Goal: Contribute content: Add original content to the website for others to see

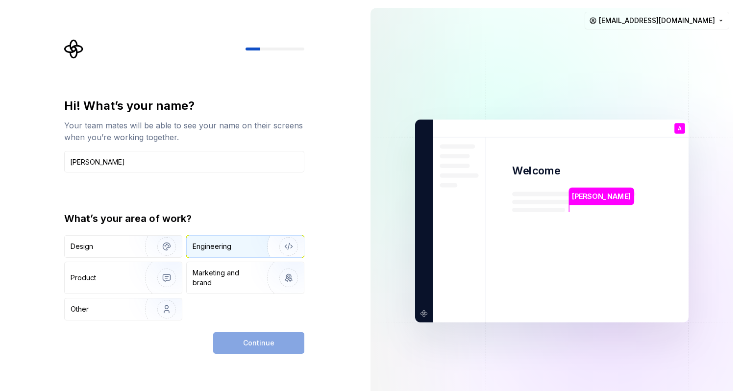
type input "[PERSON_NAME]"
click at [222, 249] on div "Engineering" at bounding box center [212, 247] width 39 height 10
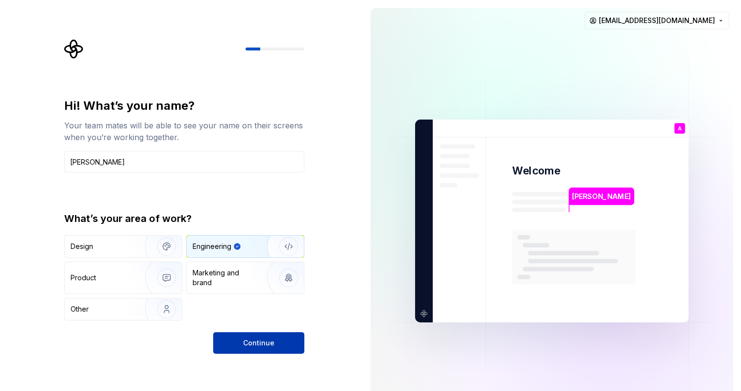
click at [255, 347] on span "Continue" at bounding box center [258, 343] width 31 height 10
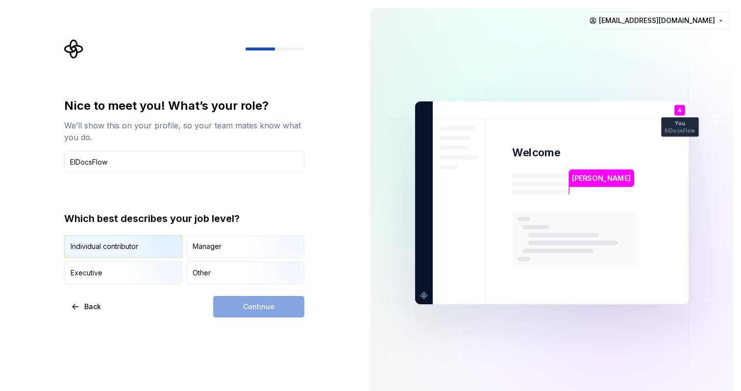
type input "ElDocsFlow"
click at [131, 251] on img "button" at bounding box center [158, 259] width 63 height 66
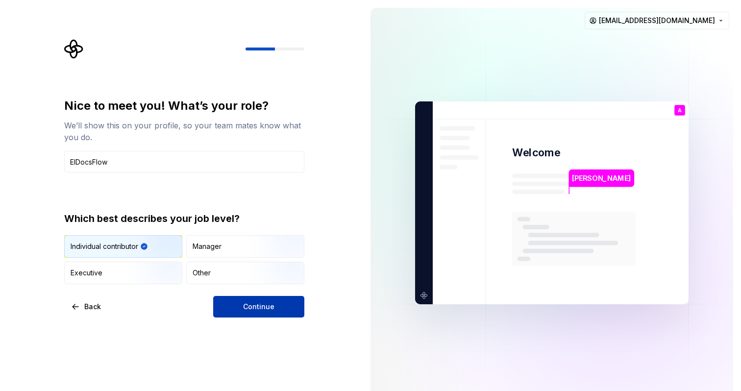
click at [240, 307] on button "Continue" at bounding box center [258, 307] width 91 height 22
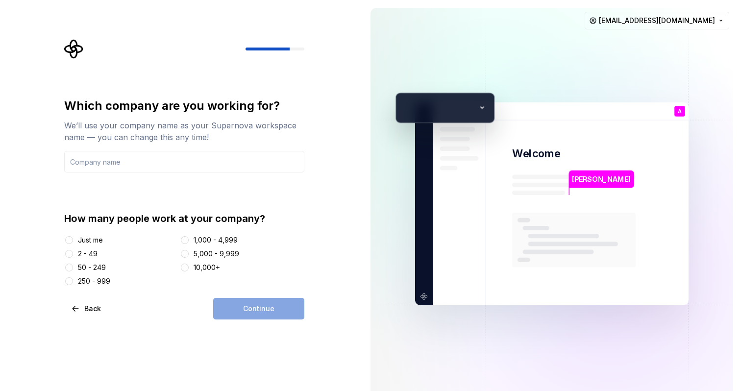
click at [84, 238] on div "Just me" at bounding box center [90, 240] width 25 height 10
click at [73, 238] on button "Just me" at bounding box center [69, 240] width 8 height 8
click at [96, 162] on input "text" at bounding box center [184, 162] width 240 height 22
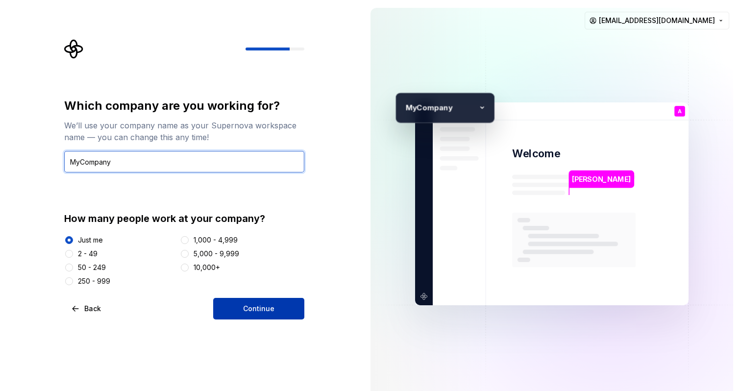
type input "MyCompany"
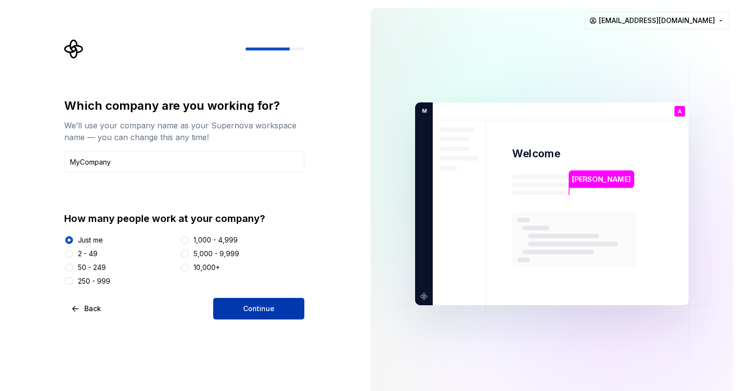
click at [253, 311] on span "Continue" at bounding box center [258, 309] width 31 height 10
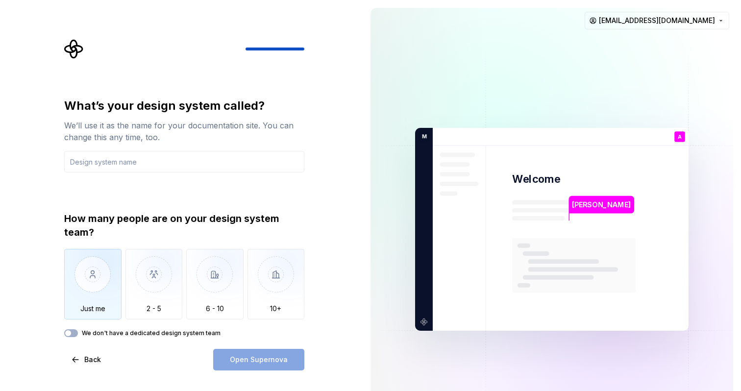
click at [100, 280] on img "button" at bounding box center [92, 282] width 57 height 66
click at [116, 161] on input "text" at bounding box center [184, 162] width 240 height 22
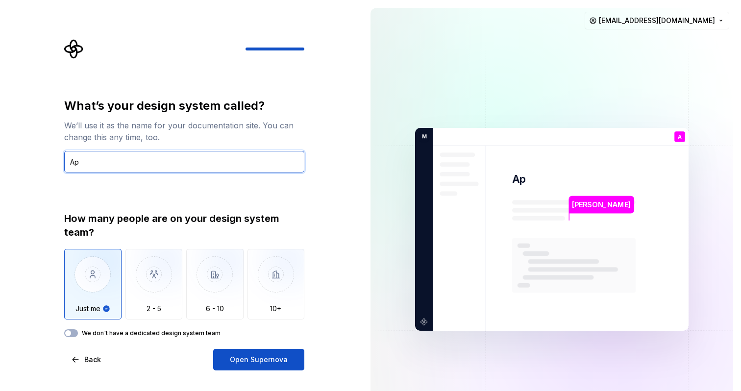
type input "A"
type input "ElDocsFlow"
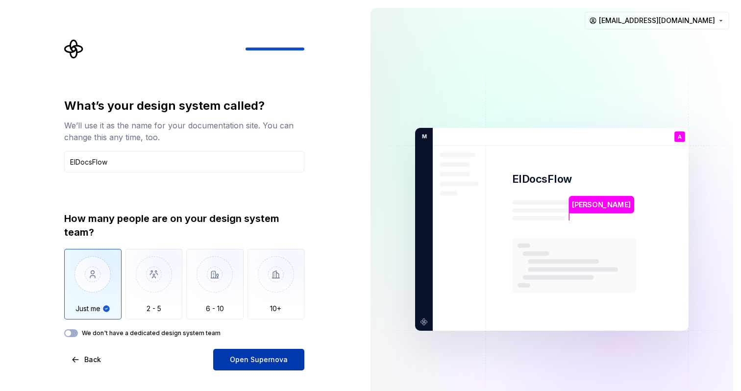
click at [249, 361] on span "Open Supernova" at bounding box center [259, 360] width 58 height 10
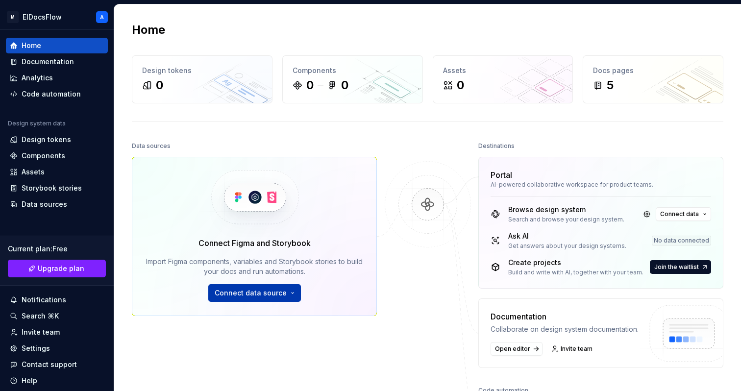
click at [290, 294] on button "Connect data source" at bounding box center [254, 293] width 93 height 18
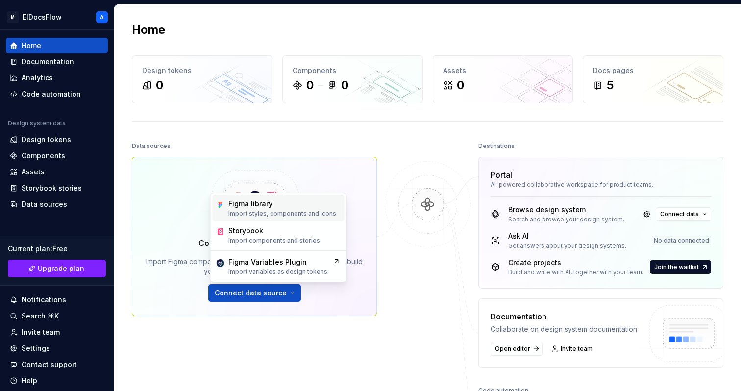
click at [285, 210] on p "Import styles, components and icons." at bounding box center [282, 214] width 109 height 8
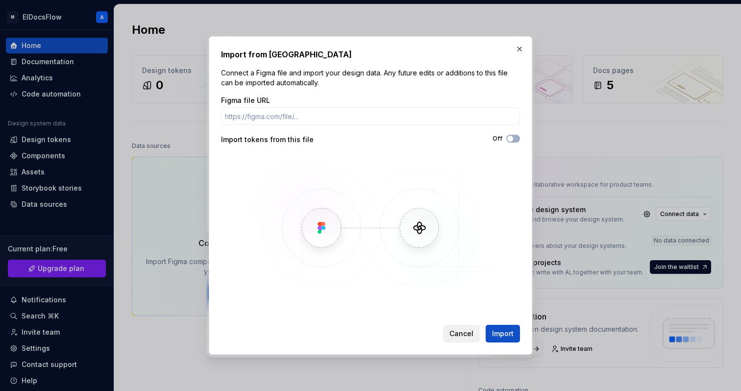
click at [466, 332] on span "Cancel" at bounding box center [462, 334] width 24 height 10
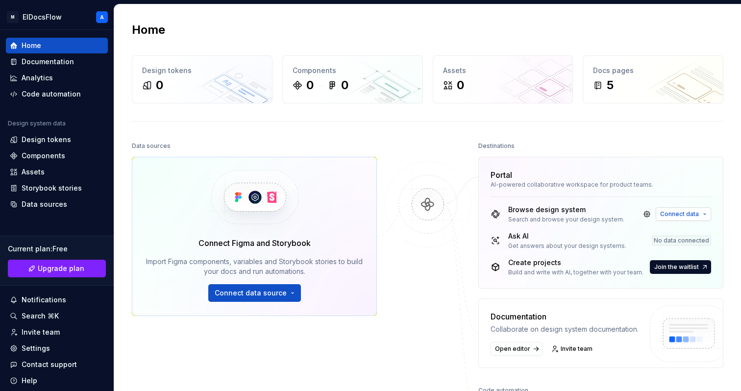
click at [693, 216] on span "Connect data" at bounding box center [679, 214] width 39 height 8
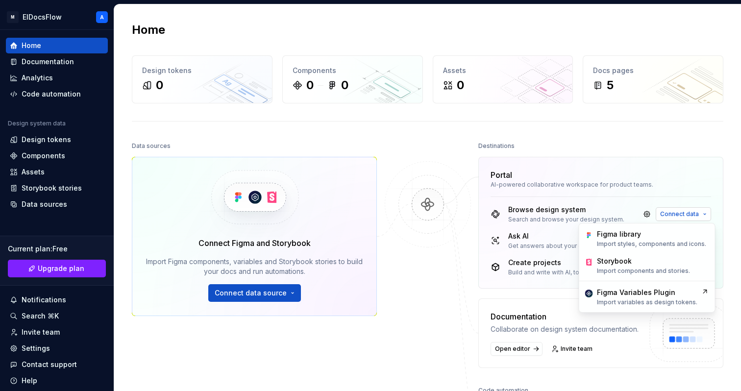
click at [693, 216] on span "Connect data" at bounding box center [679, 214] width 39 height 8
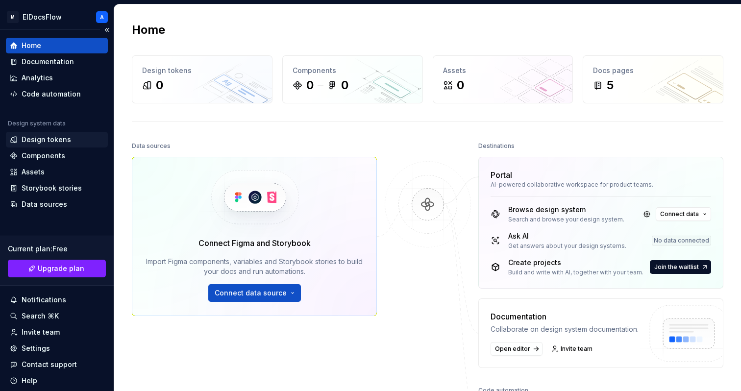
click at [50, 134] on div "Design tokens" at bounding box center [57, 140] width 102 height 16
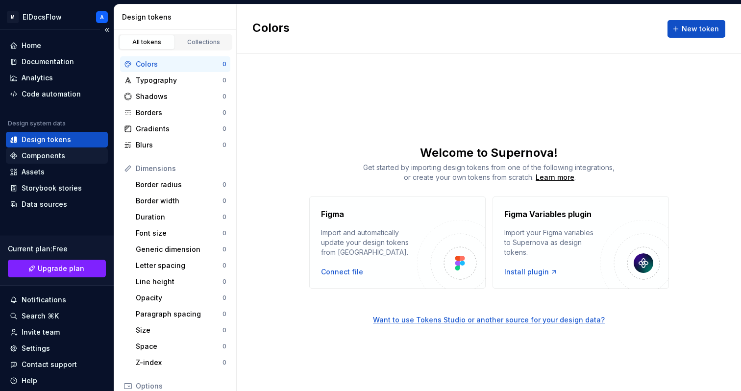
click at [42, 154] on div "Components" at bounding box center [44, 156] width 44 height 10
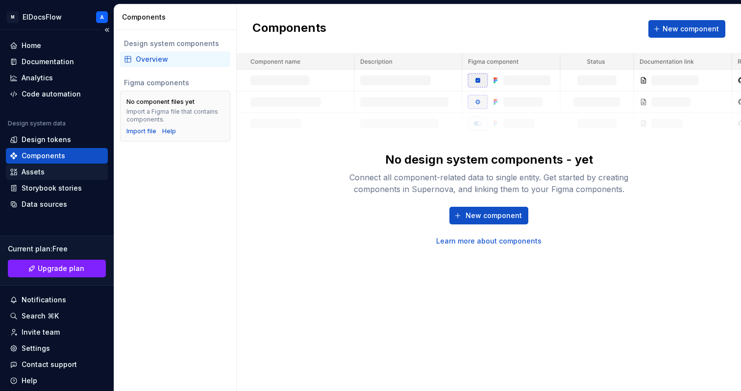
click at [38, 174] on div "Assets" at bounding box center [33, 172] width 23 height 10
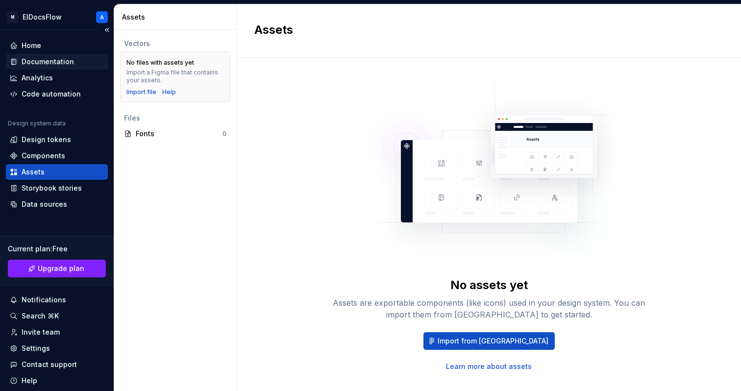
click at [48, 65] on div "Documentation" at bounding box center [48, 62] width 52 height 10
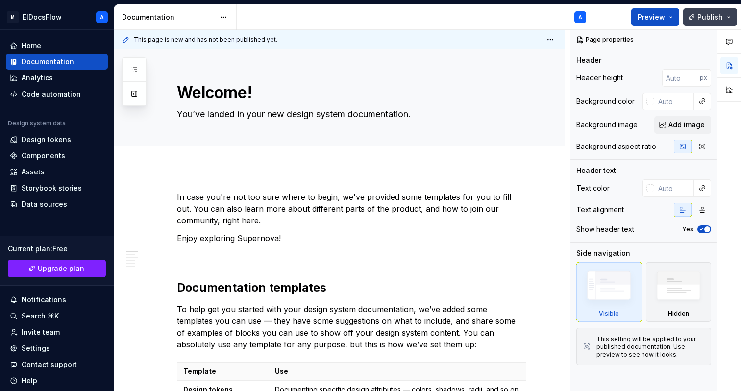
click at [729, 18] on button "Publish" at bounding box center [710, 17] width 54 height 18
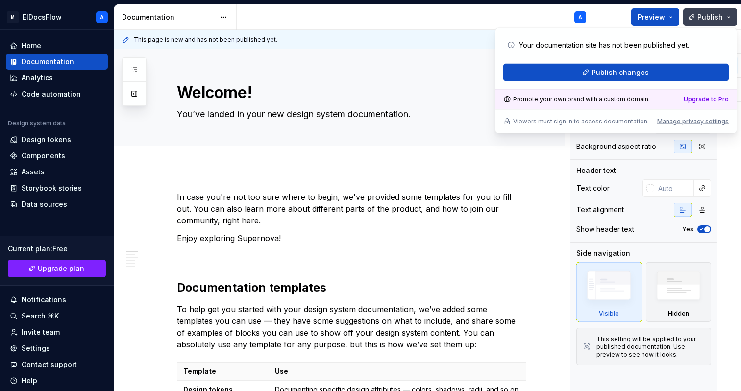
click at [729, 18] on button "Publish" at bounding box center [710, 17] width 54 height 18
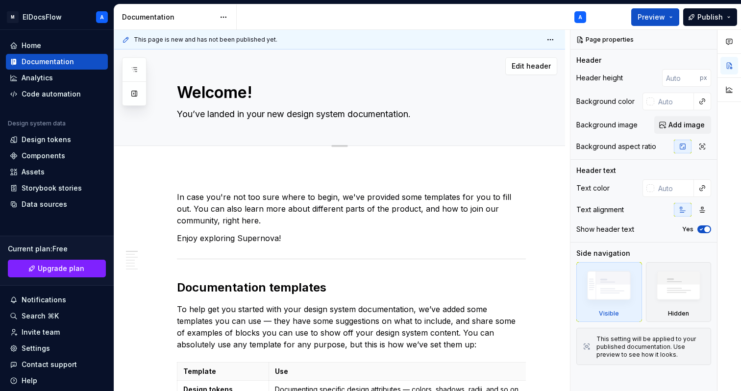
type textarea "*"
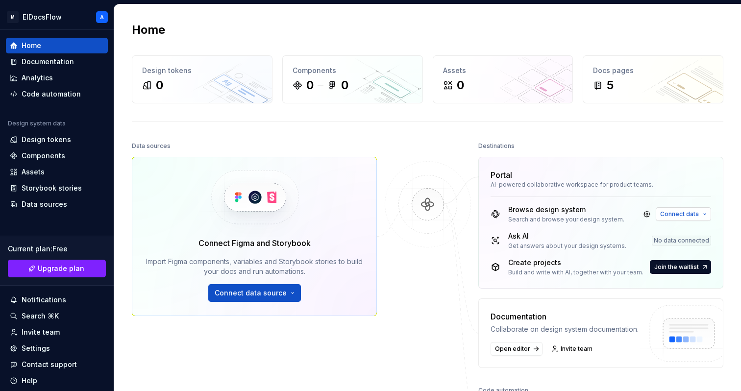
click at [705, 213] on button "Connect data" at bounding box center [683, 214] width 55 height 14
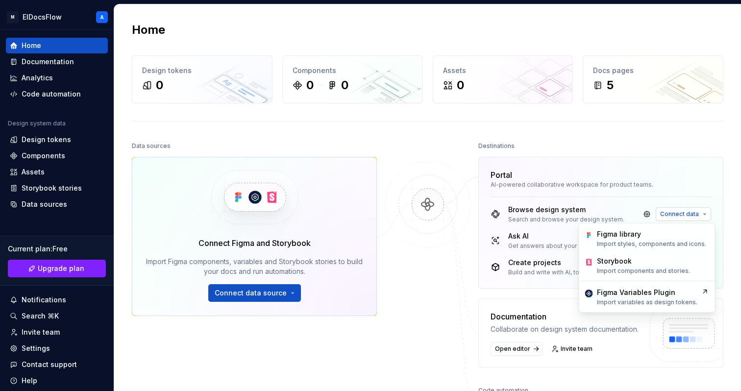
click at [705, 213] on button "Connect data" at bounding box center [683, 214] width 55 height 14
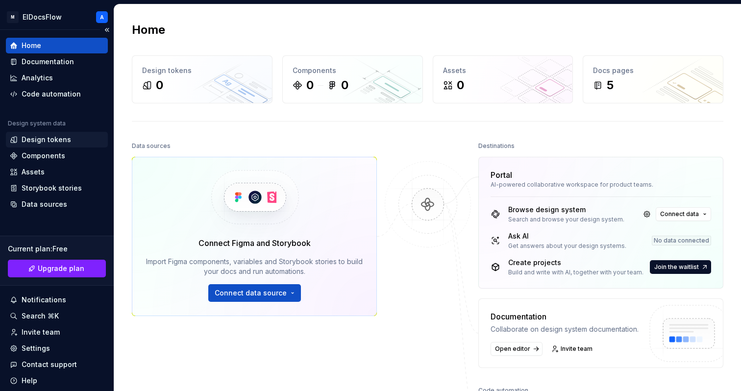
click at [47, 143] on div "Design tokens" at bounding box center [47, 140] width 50 height 10
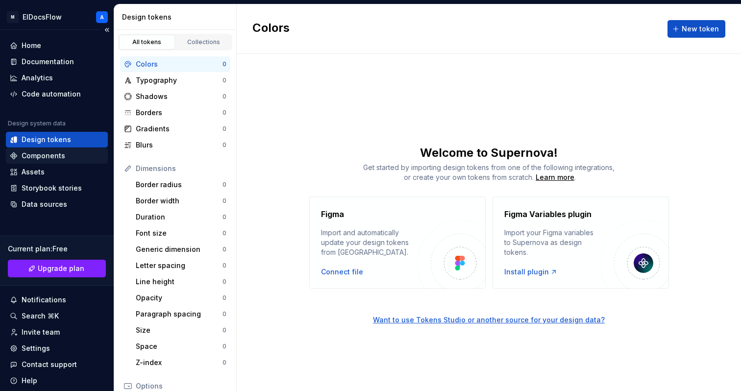
click at [43, 156] on div "Components" at bounding box center [44, 156] width 44 height 10
